Goal: Navigation & Orientation: Understand site structure

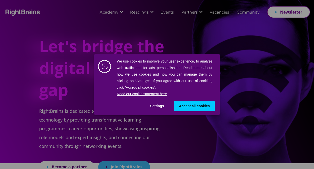
click at [159, 105] on button "Settings" at bounding box center [157, 106] width 24 height 10
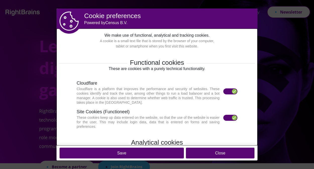
click at [232, 92] on div at bounding box center [234, 91] width 5 height 5
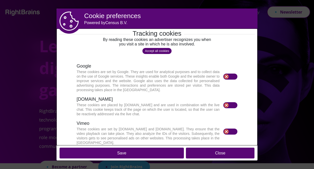
scroll to position [171, 0]
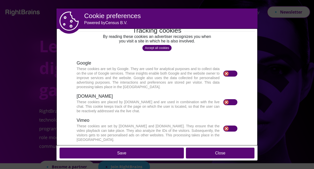
click at [132, 153] on button "Save" at bounding box center [121, 153] width 124 height 11
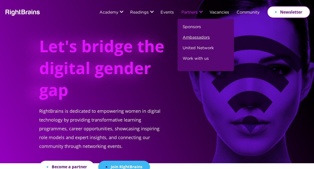
click at [196, 37] on link "Ambassadors" at bounding box center [196, 39] width 27 height 11
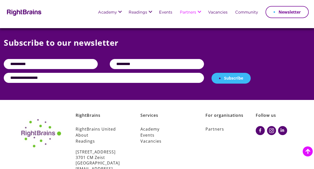
scroll to position [552, 0]
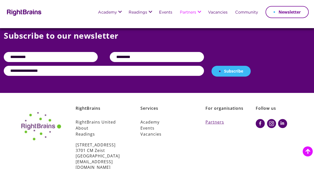
click at [216, 123] on link "Partners" at bounding box center [230, 122] width 50 height 6
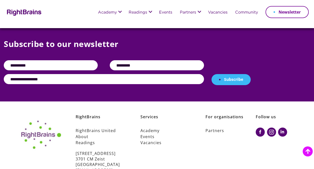
scroll to position [603, 0]
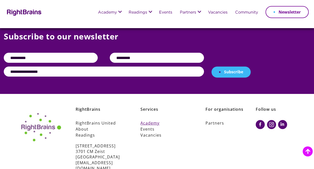
click at [155, 120] on link "Academy" at bounding box center [165, 123] width 50 height 6
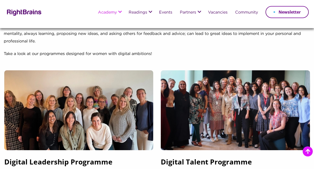
scroll to position [75, 0]
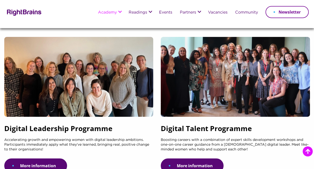
click at [278, 76] on div at bounding box center [235, 77] width 149 height 80
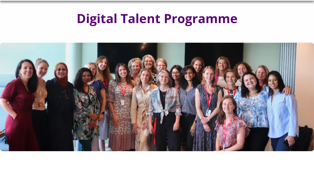
scroll to position [25, 0]
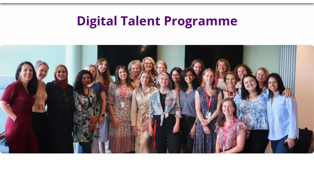
click at [146, 92] on img at bounding box center [157, 99] width 314 height 108
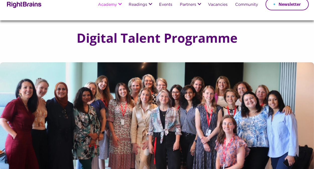
scroll to position [0, 0]
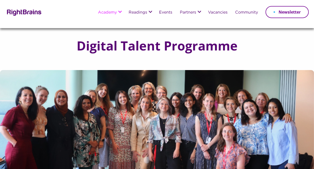
click at [149, 46] on h1 "Digital Talent Programme" at bounding box center [157, 45] width 161 height 13
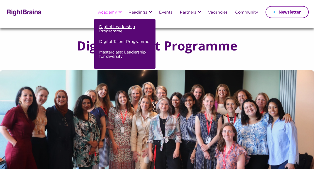
click at [121, 26] on link "Digital Leadership Programme" at bounding box center [124, 31] width 50 height 15
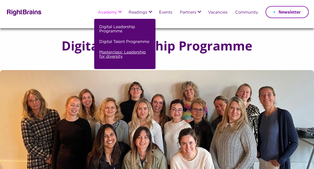
click at [118, 57] on link "Masterclass: Leadership for diversity" at bounding box center [124, 56] width 50 height 15
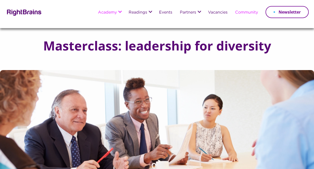
click at [250, 12] on link "Community" at bounding box center [246, 13] width 23 height 4
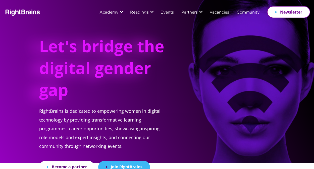
click at [7, 66] on div "Let's bridge the digital gender gap RightBrains is dedicated to empowering wome…" at bounding box center [157, 86] width 306 height 173
